Goal: Information Seeking & Learning: Learn about a topic

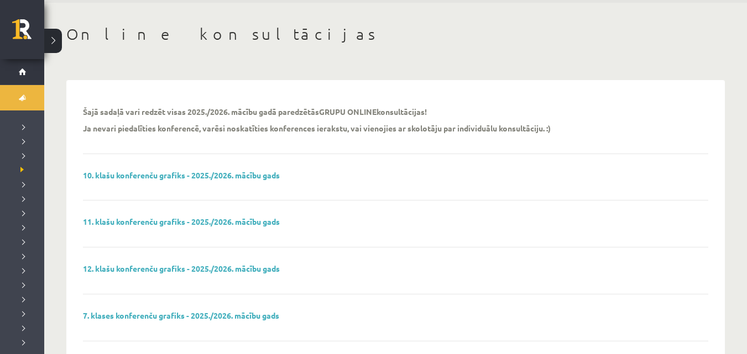
scroll to position [264, 0]
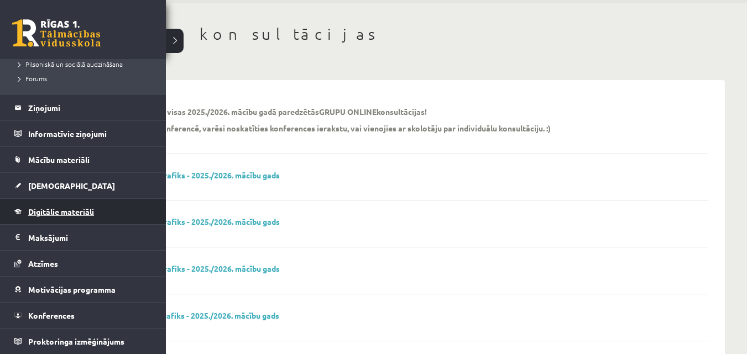
click at [34, 212] on span "Digitālie materiāli" at bounding box center [61, 212] width 66 height 10
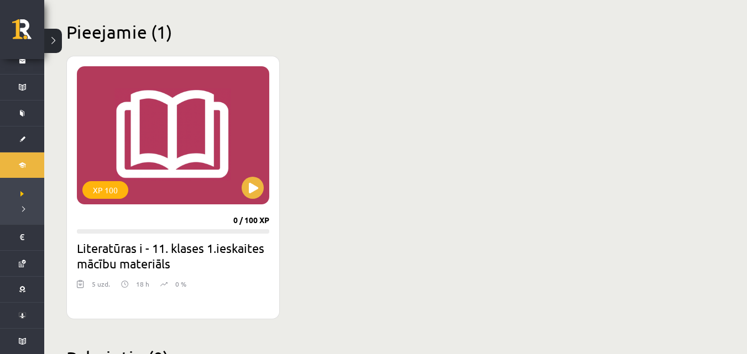
scroll to position [260, 0]
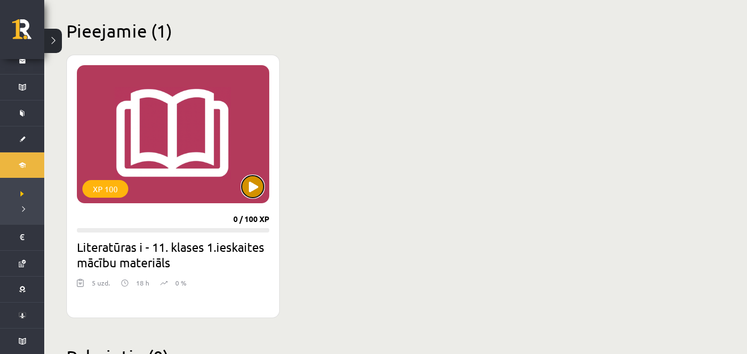
click at [253, 180] on button at bounding box center [252, 187] width 22 height 22
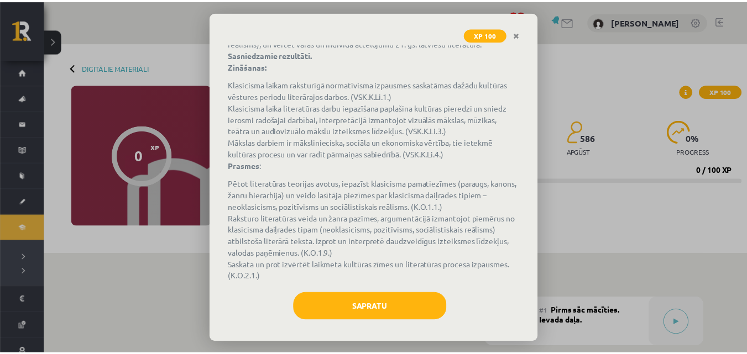
scroll to position [119, 0]
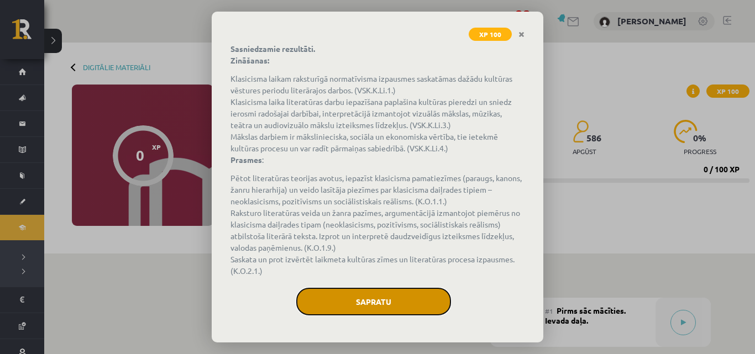
click at [405, 301] on button "Sapratu" at bounding box center [373, 302] width 155 height 28
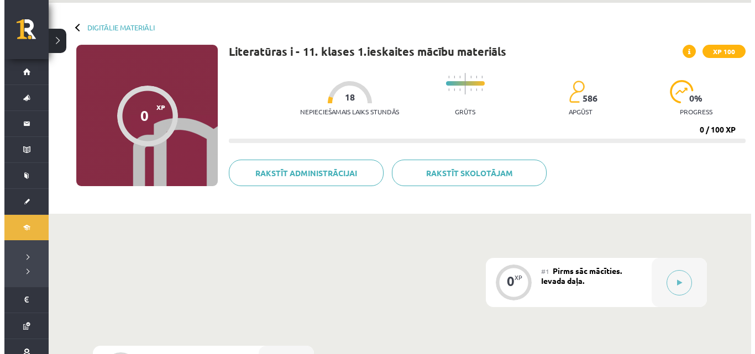
scroll to position [35, 0]
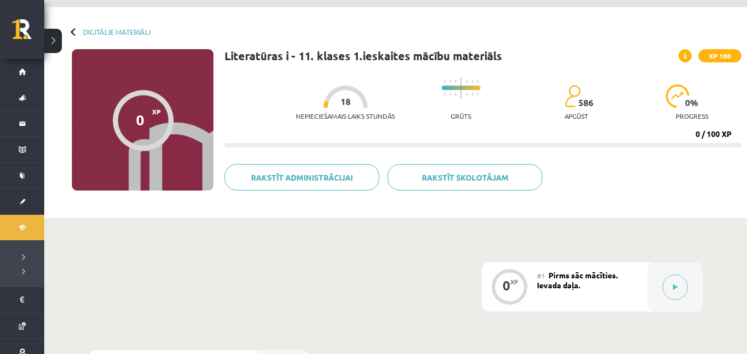
click at [684, 54] on span at bounding box center [684, 55] width 13 height 13
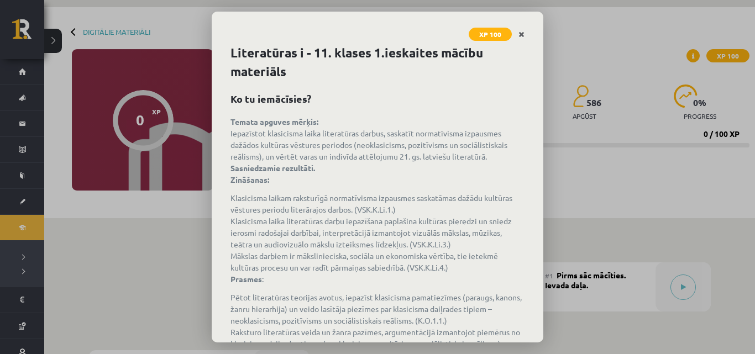
click at [517, 30] on link "Close" at bounding box center [521, 35] width 19 height 22
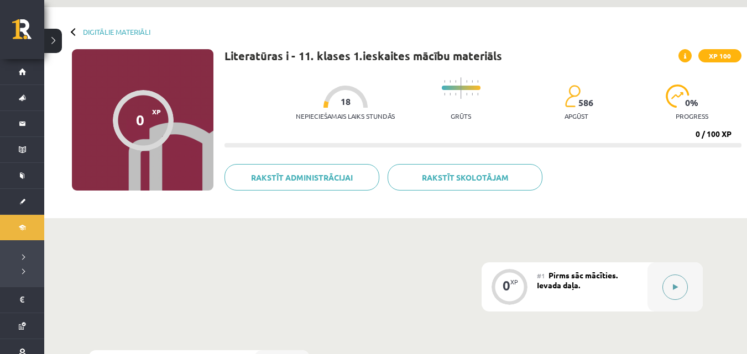
click at [668, 291] on button at bounding box center [674, 287] width 25 height 25
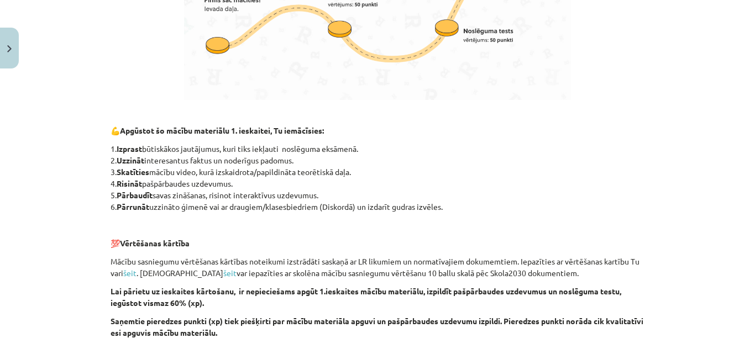
scroll to position [685, 0]
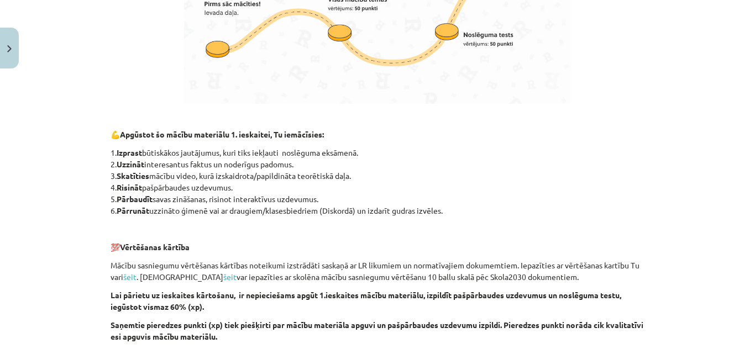
drag, startPoint x: 746, startPoint y: 222, endPoint x: 741, endPoint y: 225, distance: 6.0
click at [745, 229] on div "Mācību tēma: Literatūras i - 11. klases 1.ieskaites mācību materiāls #1 Pirms s…" at bounding box center [377, 177] width 755 height 354
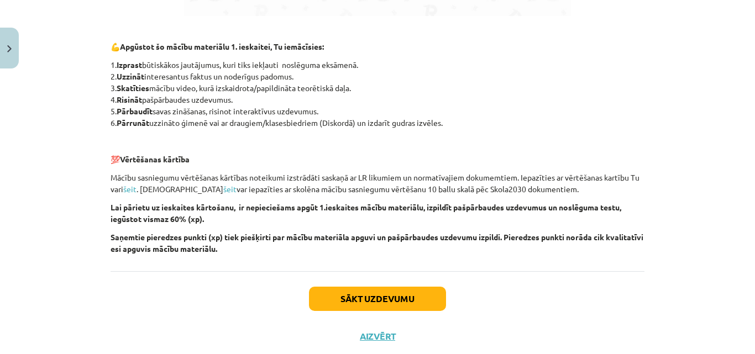
scroll to position [802, 0]
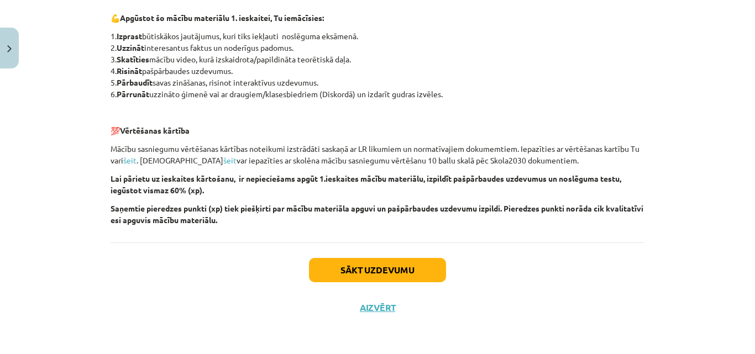
click at [449, 182] on strong "Lai pārietu uz ieskaites kārtošanu, ir nepieciešams apgūt 1.ieskaites mācību ma…" at bounding box center [366, 185] width 511 height 22
click at [356, 276] on button "Sākt uzdevumu" at bounding box center [377, 270] width 137 height 24
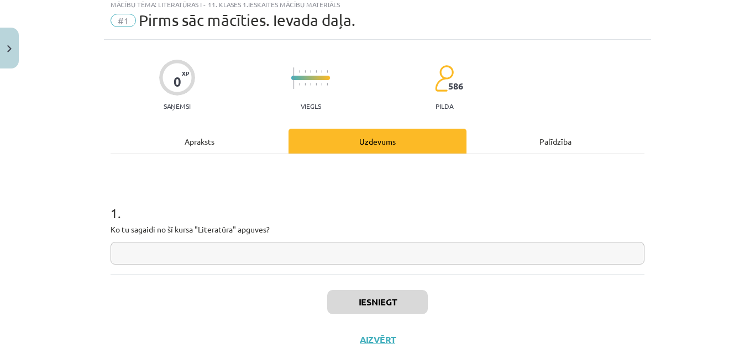
scroll to position [28, 0]
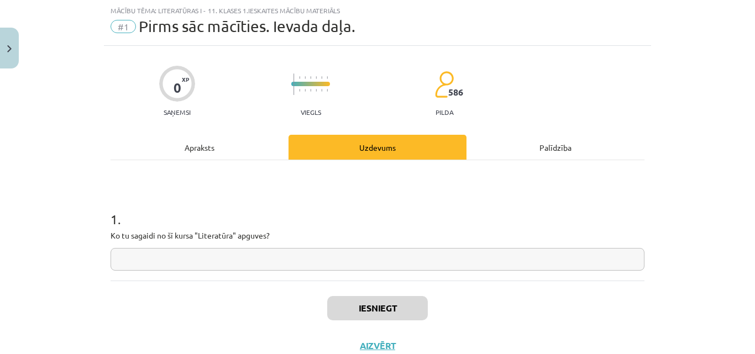
click at [345, 270] on input "text" at bounding box center [378, 259] width 534 height 23
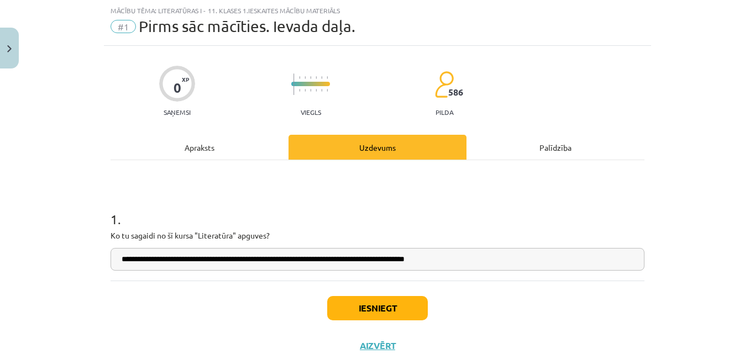
type input "**********"
click at [369, 308] on button "Iesniegt" at bounding box center [377, 308] width 101 height 24
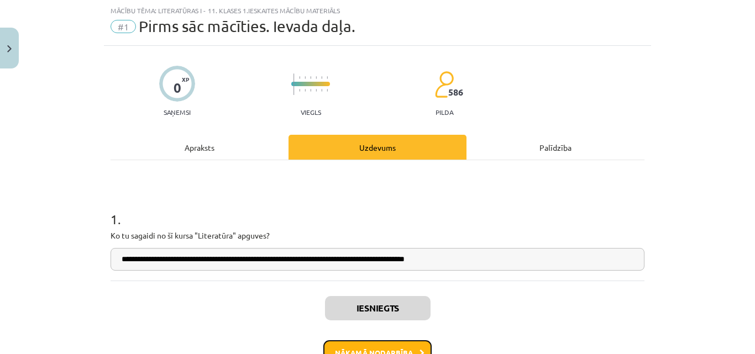
click at [391, 347] on button "Nākamā nodarbība" at bounding box center [377, 352] width 108 height 25
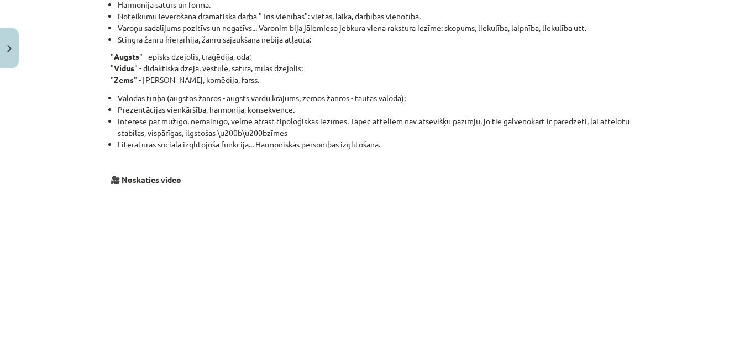
scroll to position [917, 0]
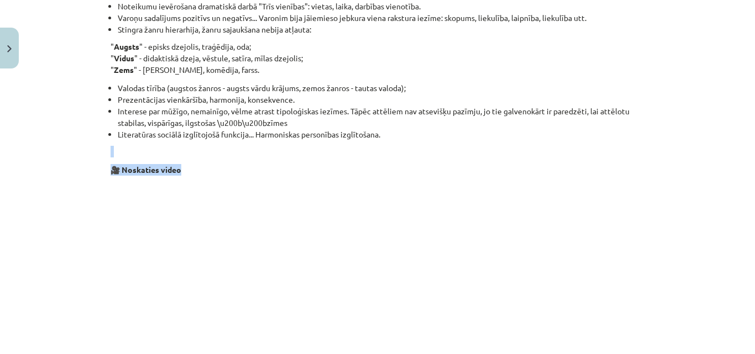
drag, startPoint x: 742, startPoint y: 129, endPoint x: 738, endPoint y: 159, distance: 30.6
click at [740, 160] on div "Mācību tēma: Literatūras i - 11. klases 1.ieskaites mācību materiāls #2 1.tēma.…" at bounding box center [377, 177] width 755 height 354
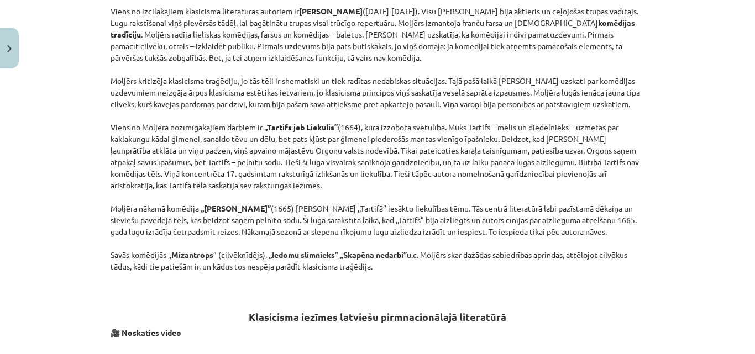
scroll to position [1478, 0]
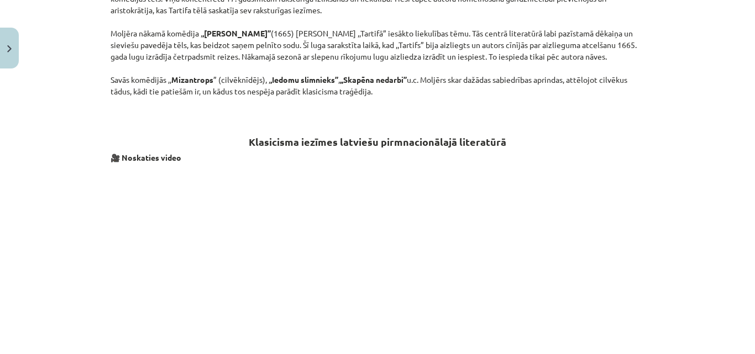
click at [683, 144] on div "Mācību tēma: Literatūras i - 11. klases 1.ieskaites mācību materiāls #2 1.tēma.…" at bounding box center [377, 177] width 755 height 354
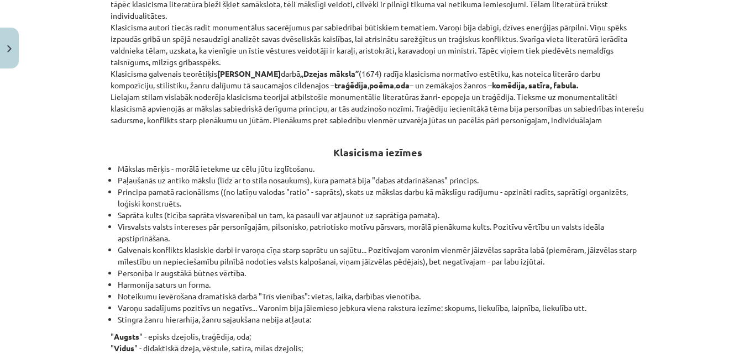
scroll to position [127, 0]
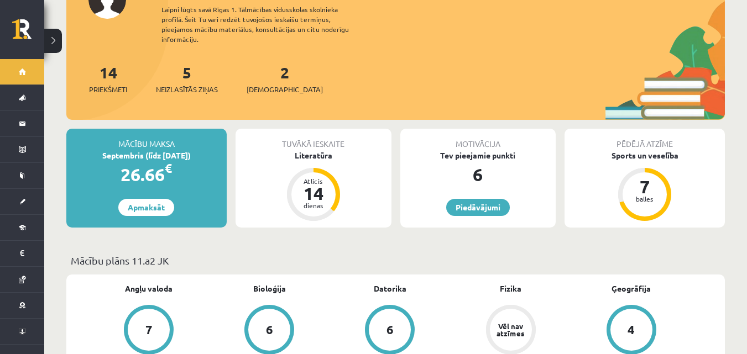
scroll to position [100, 0]
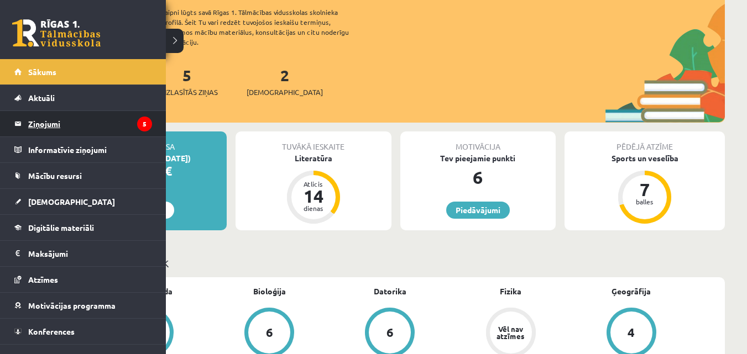
click at [64, 125] on legend "Ziņojumi 5" at bounding box center [90, 123] width 124 height 25
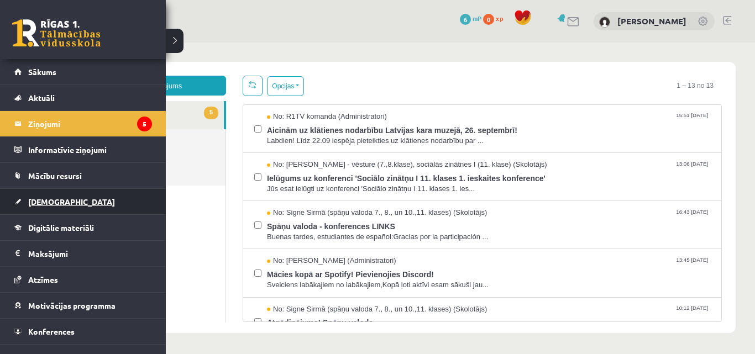
click at [59, 198] on span "[DEMOGRAPHIC_DATA]" at bounding box center [71, 202] width 87 height 10
